Goal: Task Accomplishment & Management: Use online tool/utility

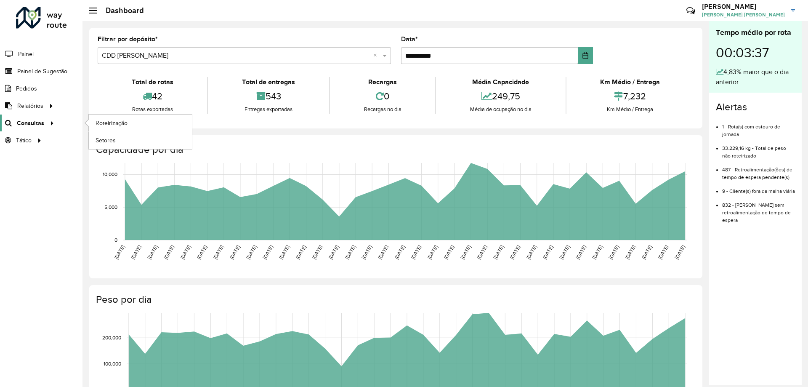
click at [49, 124] on icon at bounding box center [50, 122] width 7 height 13
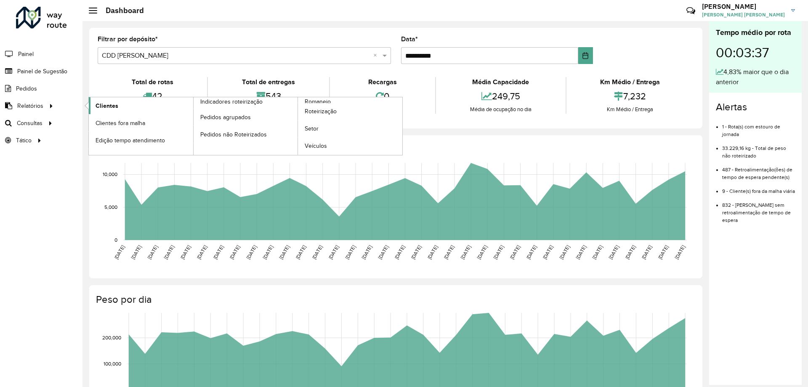
click at [101, 106] on span "Clientes" at bounding box center [106, 105] width 23 height 9
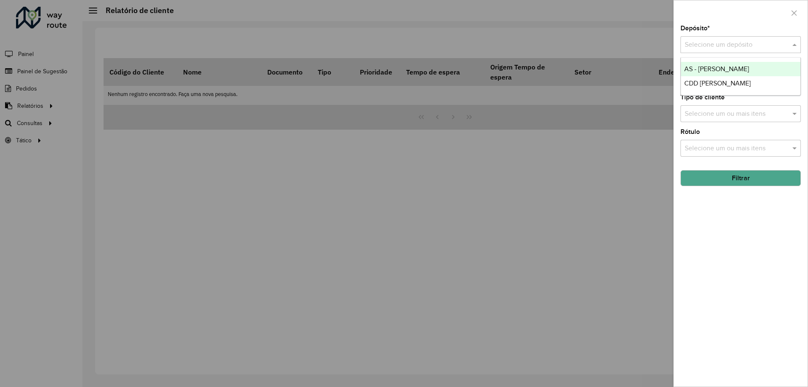
click at [703, 44] on input "text" at bounding box center [731, 45] width 95 height 10
click at [697, 80] on span "CDD [PERSON_NAME]" at bounding box center [717, 83] width 66 height 7
click at [714, 177] on button "Filtrar" at bounding box center [740, 178] width 120 height 16
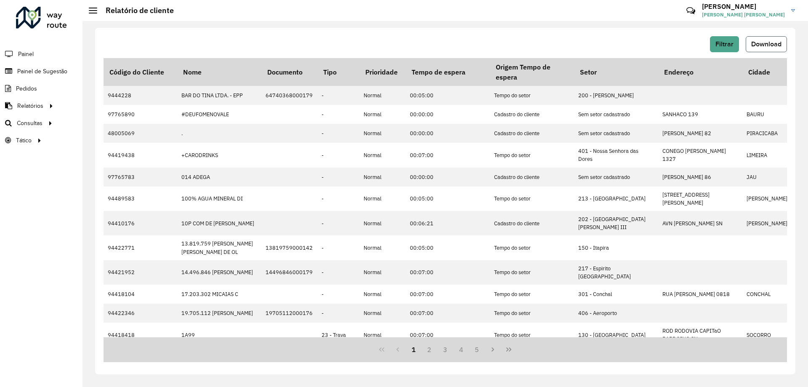
click at [775, 47] on span "Download" at bounding box center [766, 43] width 30 height 7
click at [777, 45] on span "Download" at bounding box center [766, 43] width 30 height 7
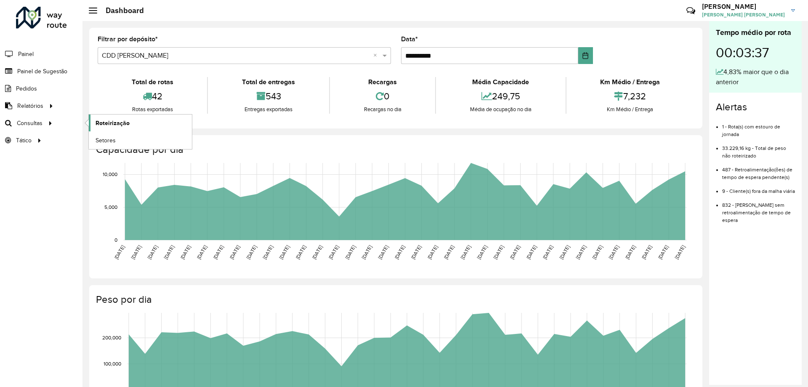
click at [97, 123] on span "Roteirização" at bounding box center [112, 123] width 34 height 9
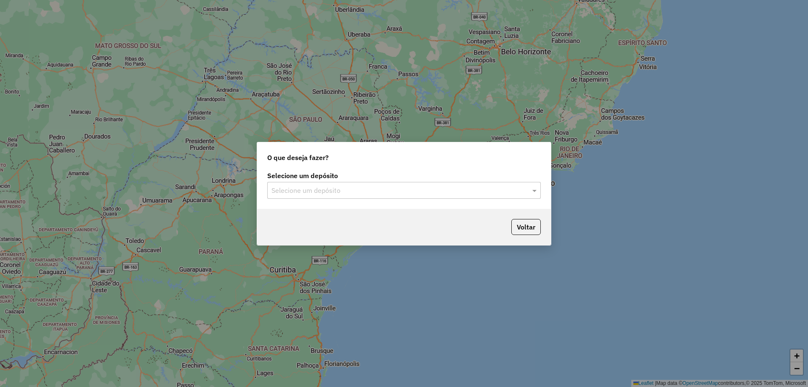
click at [340, 191] on input "text" at bounding box center [395, 191] width 248 height 10
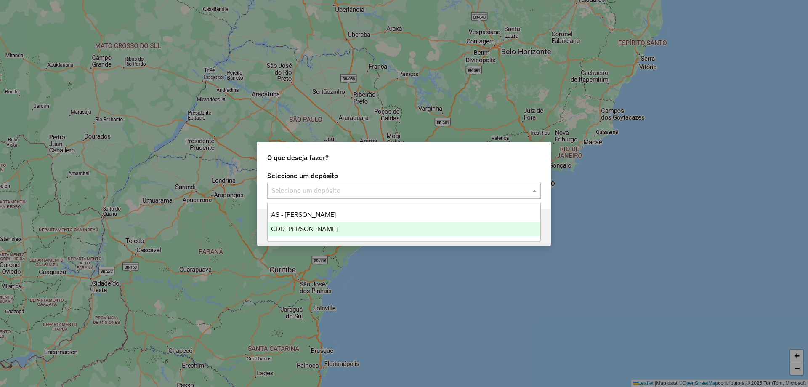
click at [300, 227] on span "CDD [PERSON_NAME]" at bounding box center [304, 228] width 66 height 7
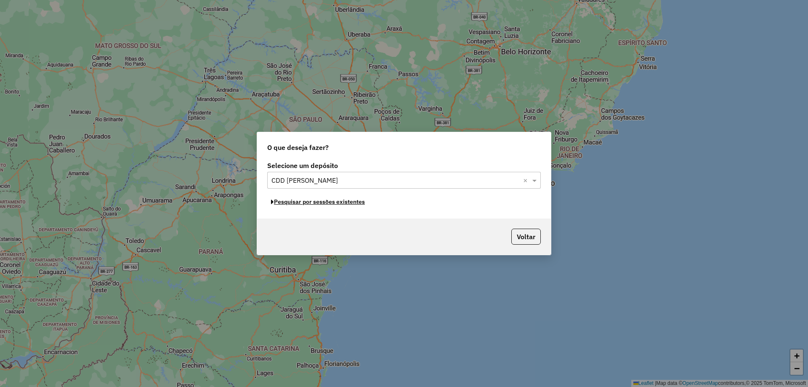
click at [345, 204] on button "Pesquisar por sessões existentes" at bounding box center [317, 201] width 101 height 13
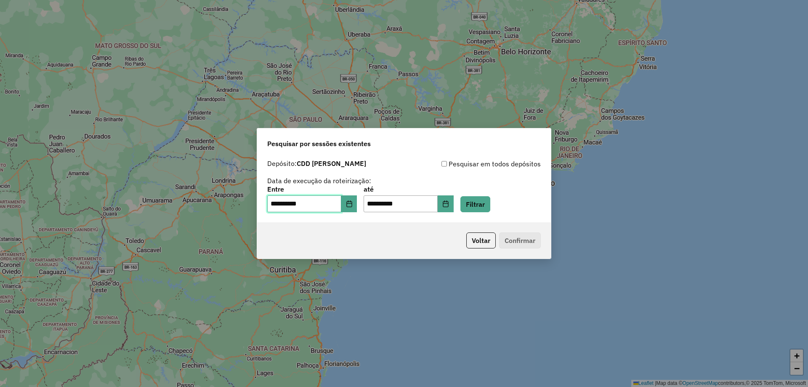
click at [341, 199] on input "**********" at bounding box center [304, 203] width 74 height 17
click at [353, 199] on button "Choose Date" at bounding box center [349, 203] width 16 height 17
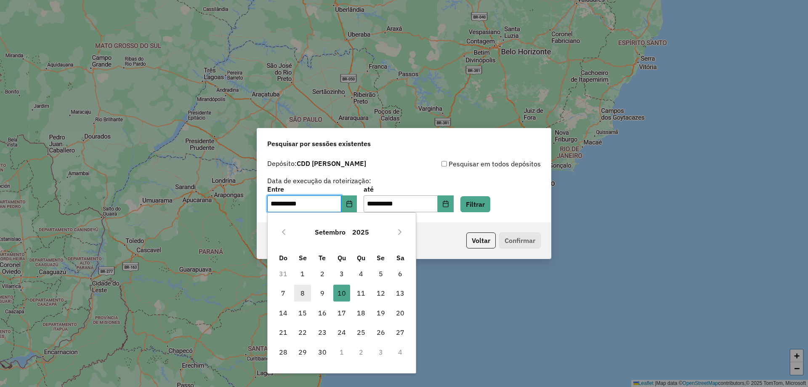
click at [304, 292] on span "8" at bounding box center [302, 292] width 17 height 17
type input "**********"
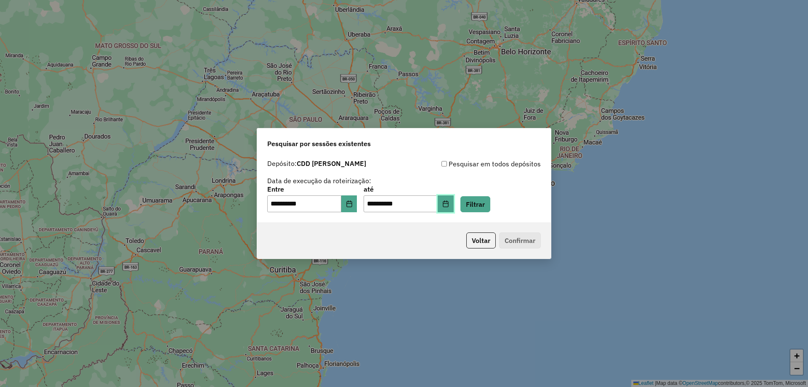
click at [453, 200] on button "Choose Date" at bounding box center [445, 203] width 16 height 17
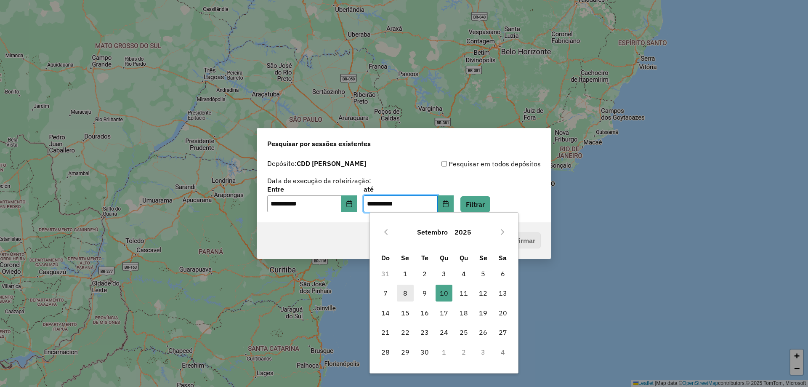
click at [406, 295] on span "8" at bounding box center [405, 292] width 17 height 17
type input "**********"
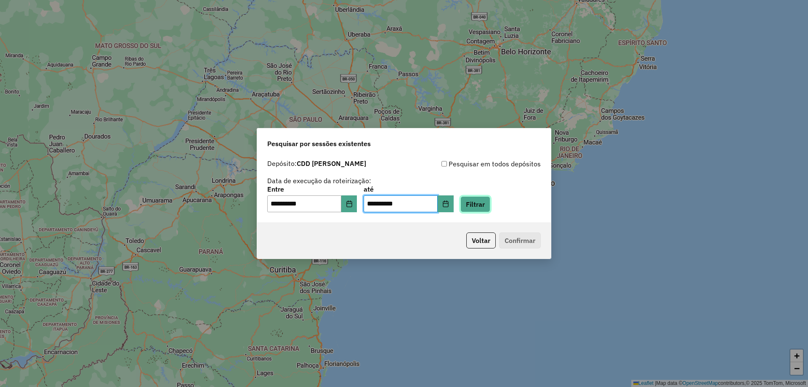
click at [490, 206] on button "Filtrar" at bounding box center [475, 204] width 30 height 16
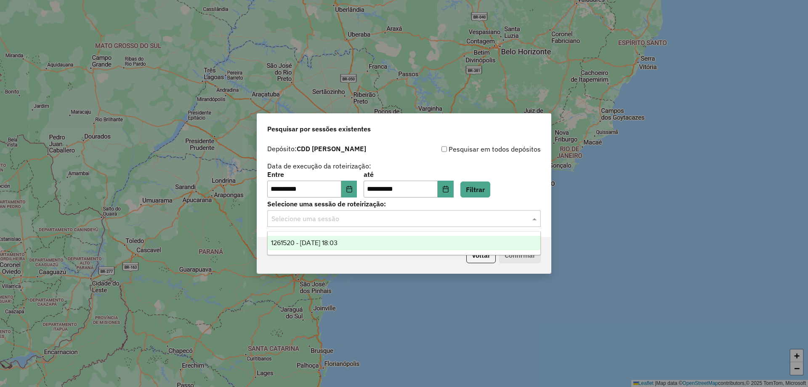
click at [352, 220] on input "text" at bounding box center [395, 219] width 248 height 10
click at [337, 244] on span "1261520 - 08/09/2025 18:03" at bounding box center [304, 242] width 66 height 7
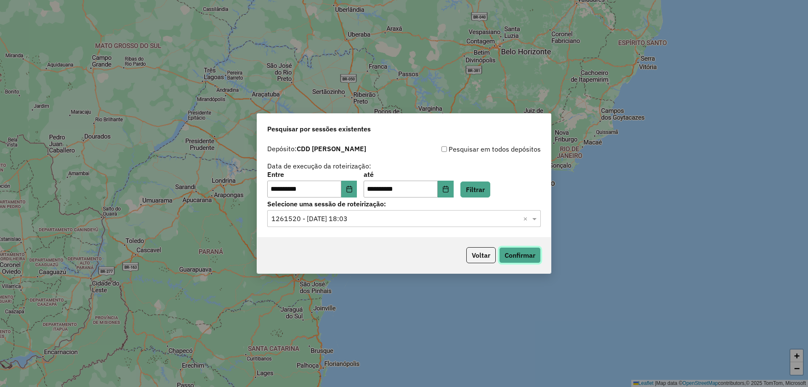
click at [510, 257] on button "Confirmar" at bounding box center [520, 255] width 42 height 16
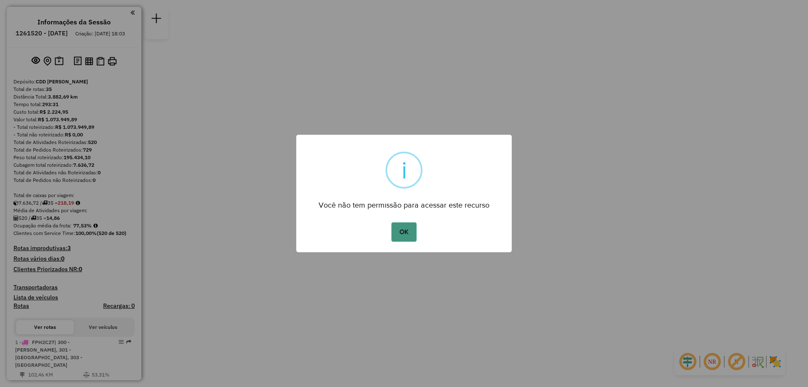
click at [396, 225] on button "OK" at bounding box center [403, 231] width 25 height 19
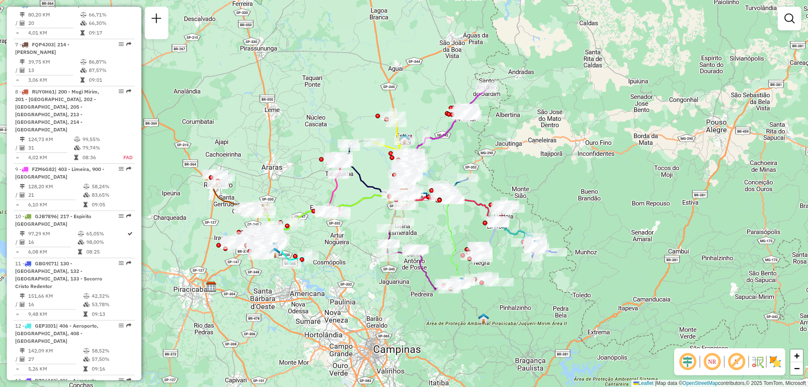
scroll to position [1723, 0]
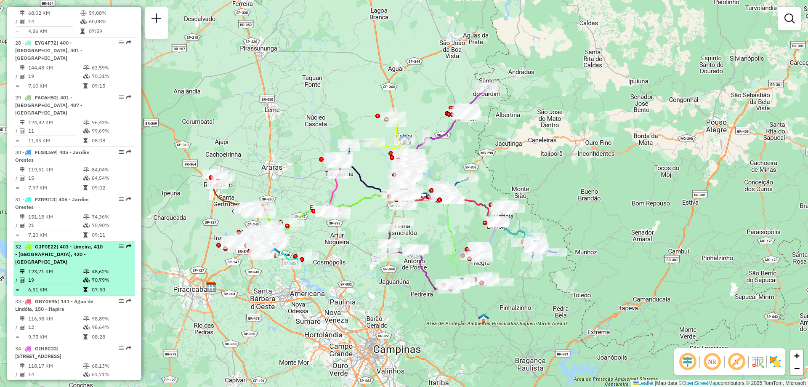
click at [53, 243] on div "32 - GJF0E22 | 403 - Limeira, 410 - [GEOGRAPHIC_DATA], 420 - [GEOGRAPHIC_DATA]" at bounding box center [59, 254] width 89 height 23
select select "**********"
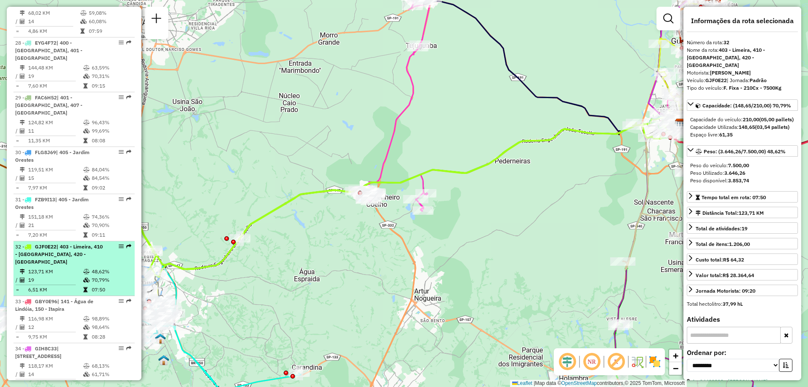
click at [116, 244] on div at bounding box center [118, 246] width 25 height 5
drag, startPoint x: 114, startPoint y: 194, endPoint x: 118, endPoint y: 193, distance: 4.4
click at [119, 244] on em at bounding box center [121, 246] width 5 height 5
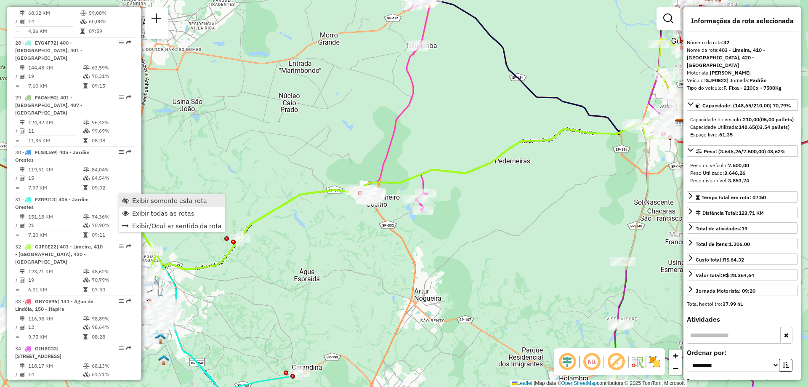
click at [130, 199] on link "Exibir somente esta rota" at bounding box center [172, 200] width 106 height 13
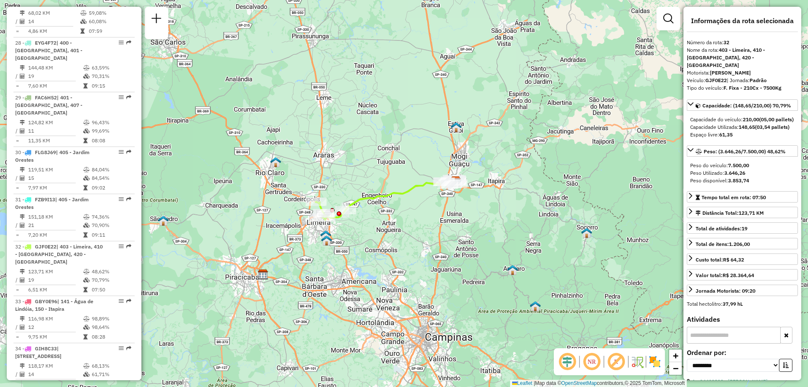
drag, startPoint x: 379, startPoint y: 219, endPoint x: 404, endPoint y: 207, distance: 27.7
click at [404, 207] on div "Janela de atendimento Grade de atendimento Capacidade Transportadoras Veículos …" at bounding box center [404, 193] width 808 height 387
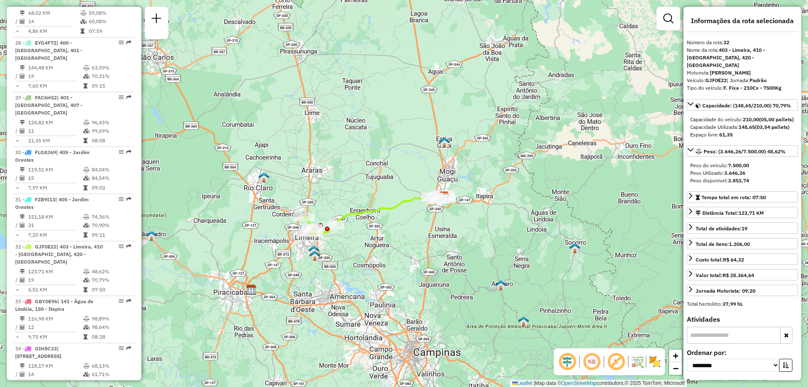
drag, startPoint x: 405, startPoint y: 208, endPoint x: 380, endPoint y: 247, distance: 45.9
click at [380, 247] on div "Janela de atendimento Grade de atendimento Capacidade Transportadoras Veículos …" at bounding box center [404, 193] width 808 height 387
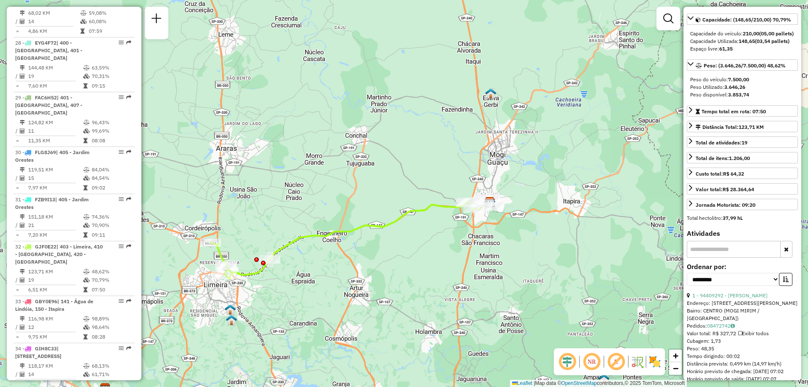
scroll to position [0, 0]
